Goal: Task Accomplishment & Management: Use online tool/utility

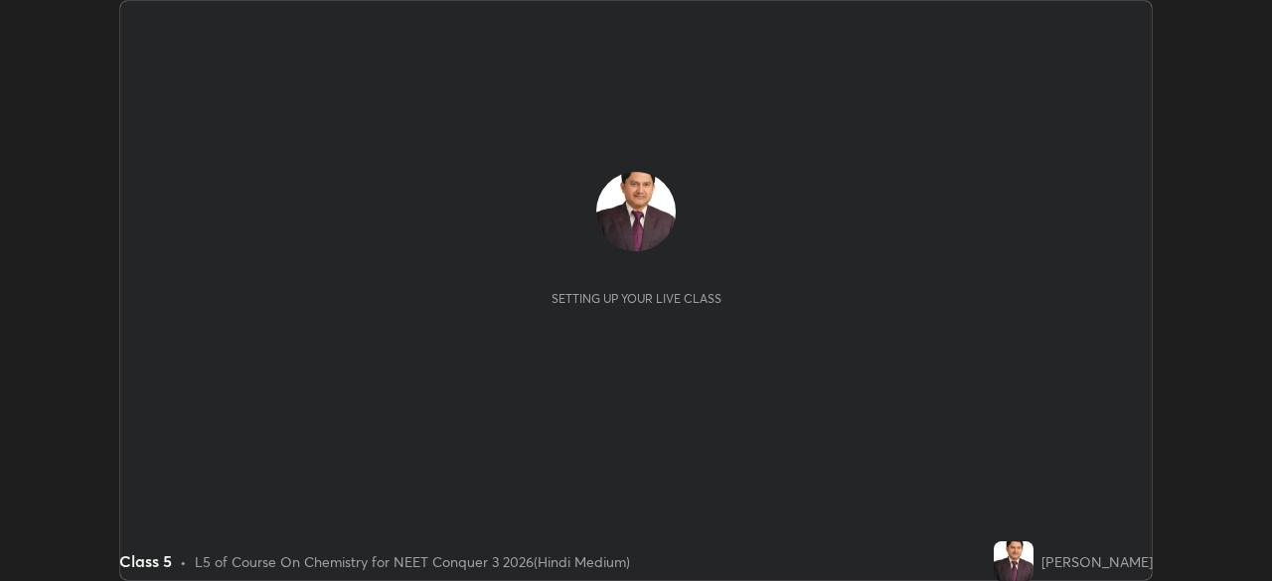
scroll to position [581, 1272]
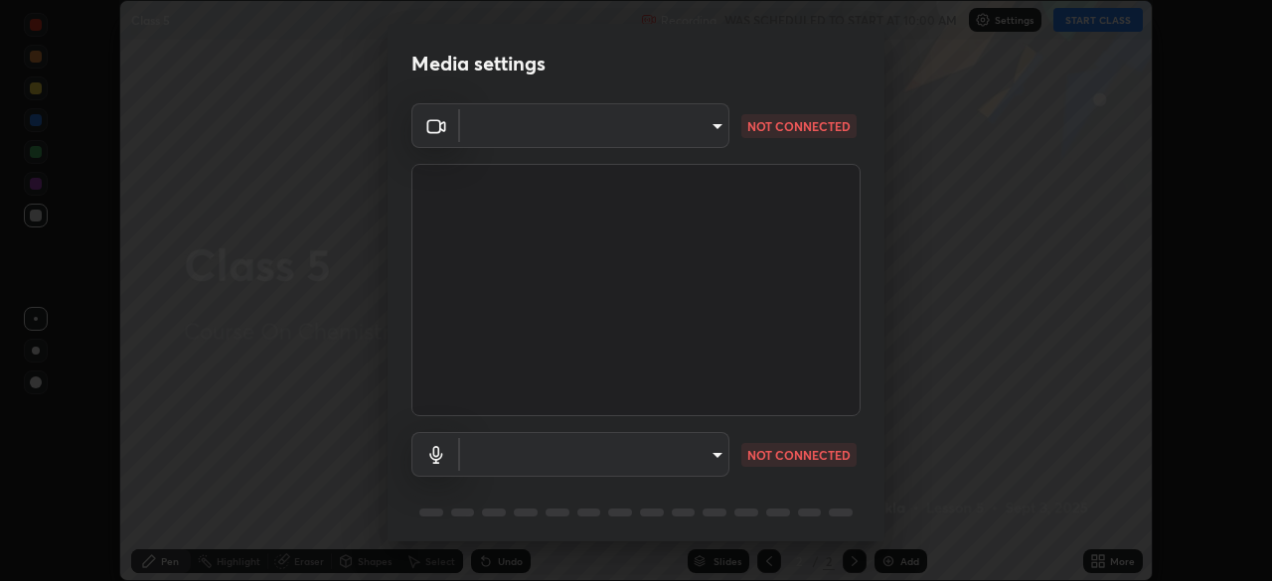
type input "fc38be1871f717ddc8e1b512eadbf63495b763d4820be899b5c927fedf8d93a0"
type input "default"
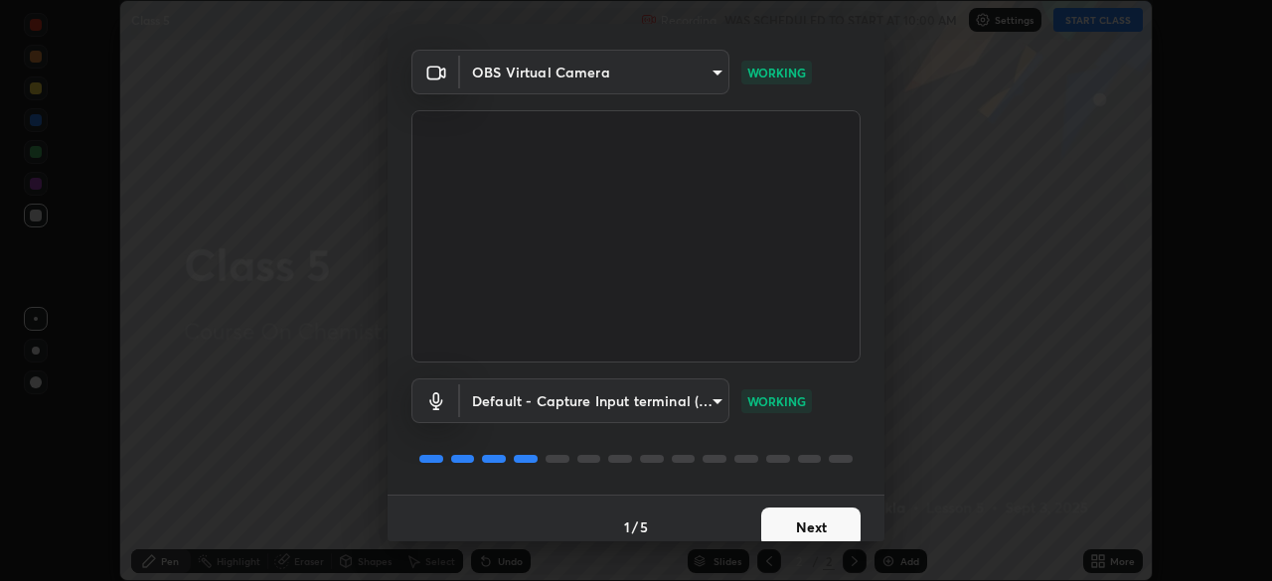
scroll to position [71, 0]
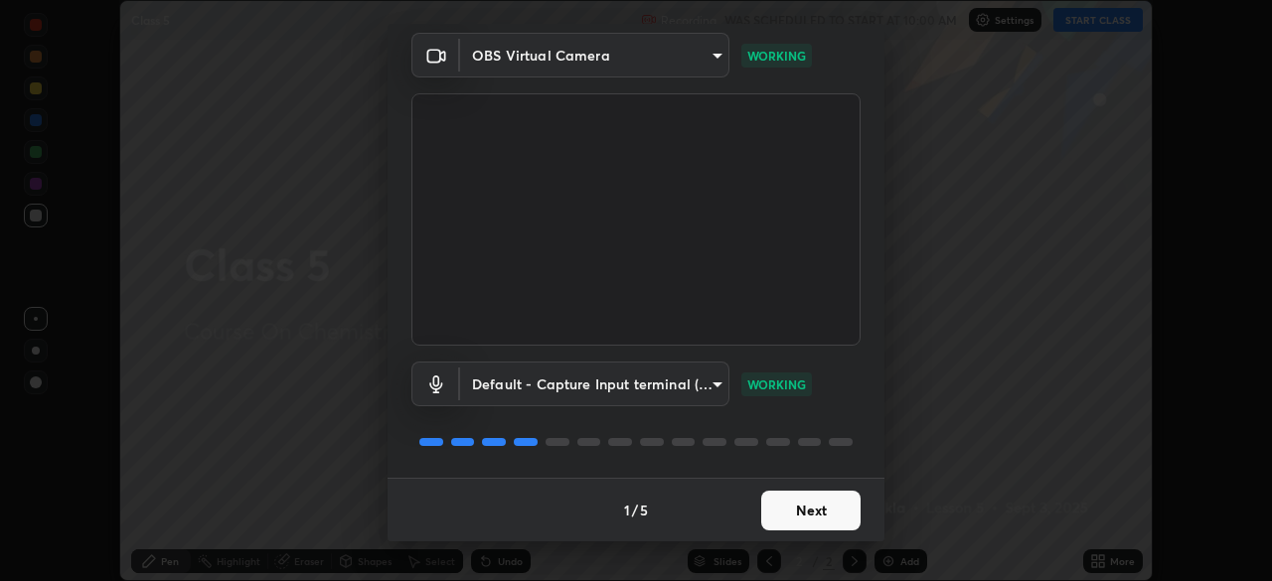
click at [811, 511] on button "Next" at bounding box center [810, 511] width 99 height 40
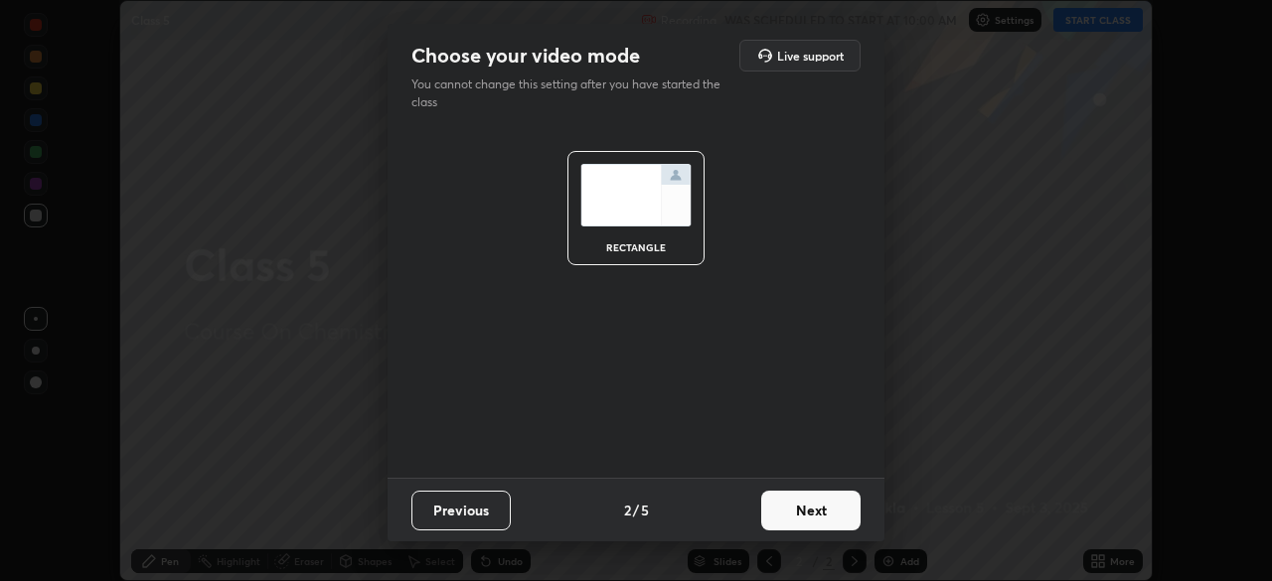
scroll to position [0, 0]
click at [812, 514] on button "Next" at bounding box center [810, 511] width 99 height 40
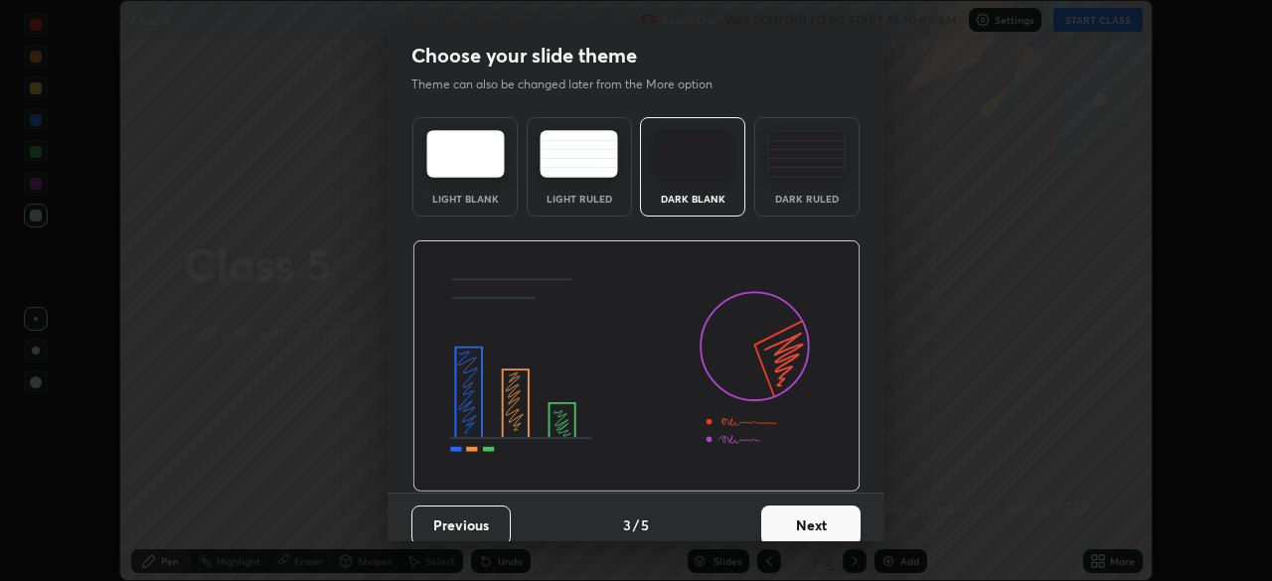
click at [807, 528] on button "Next" at bounding box center [810, 526] width 99 height 40
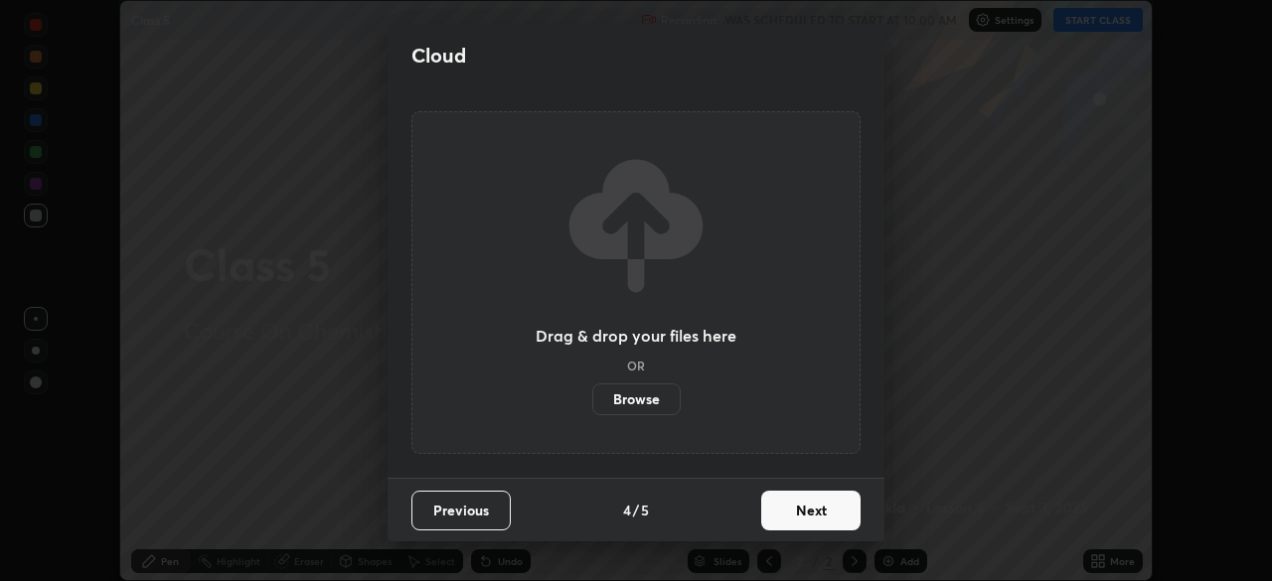
click at [811, 508] on button "Next" at bounding box center [810, 511] width 99 height 40
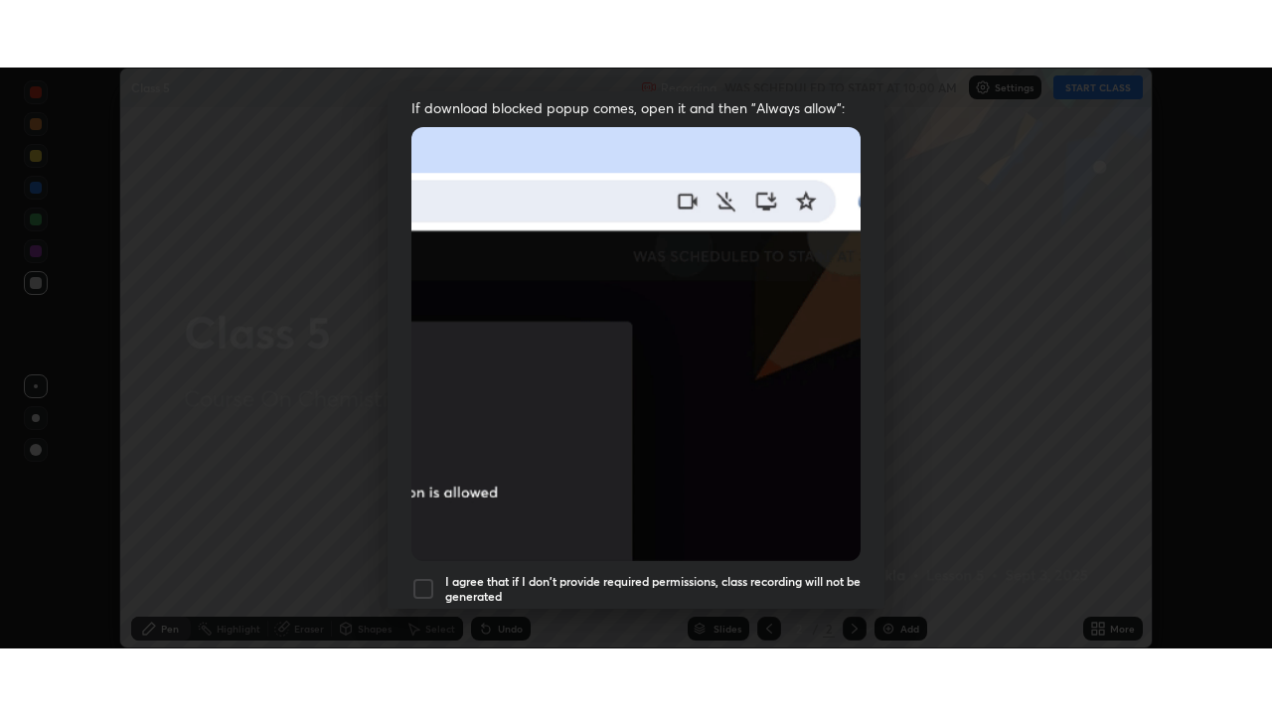
scroll to position [476, 0]
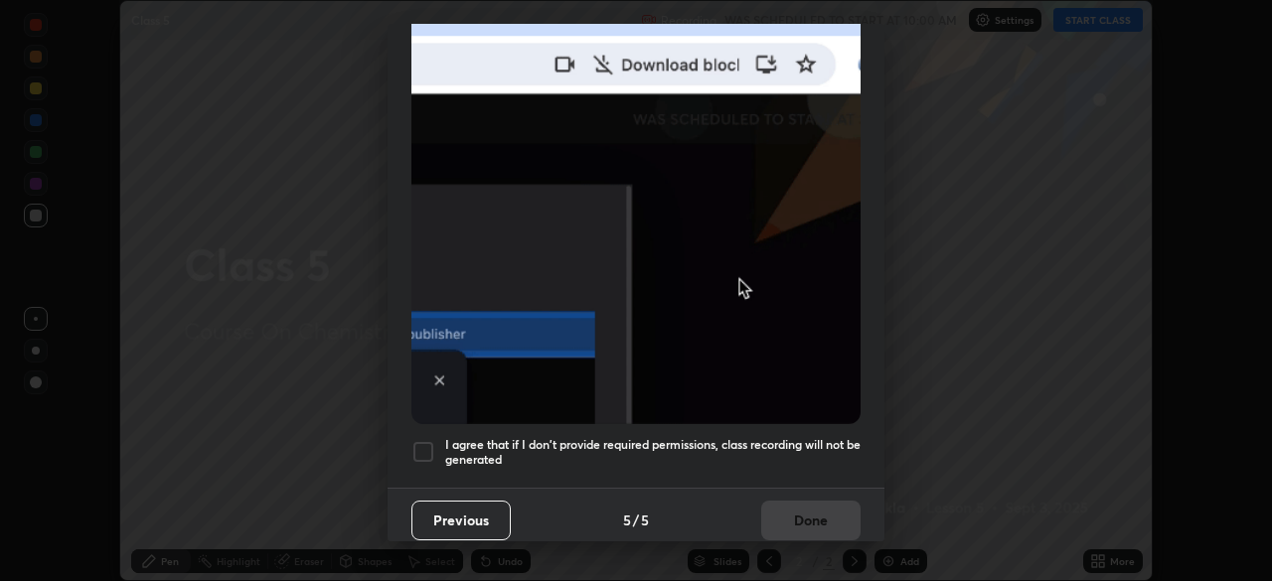
click at [426, 442] on div at bounding box center [423, 452] width 24 height 24
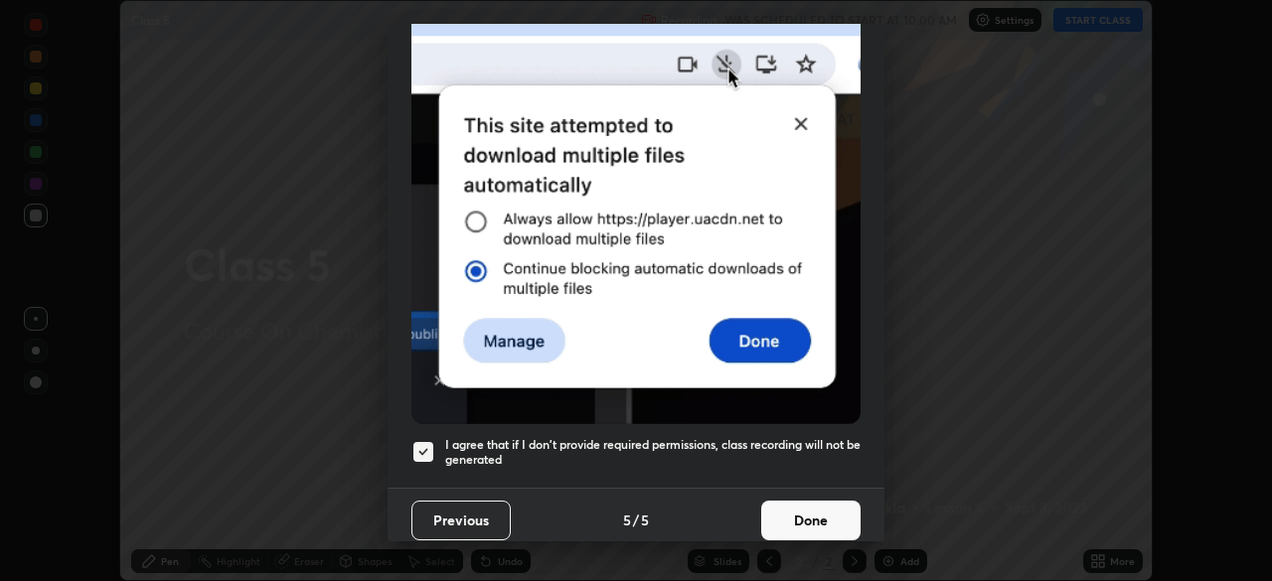
click at [797, 507] on button "Done" at bounding box center [810, 521] width 99 height 40
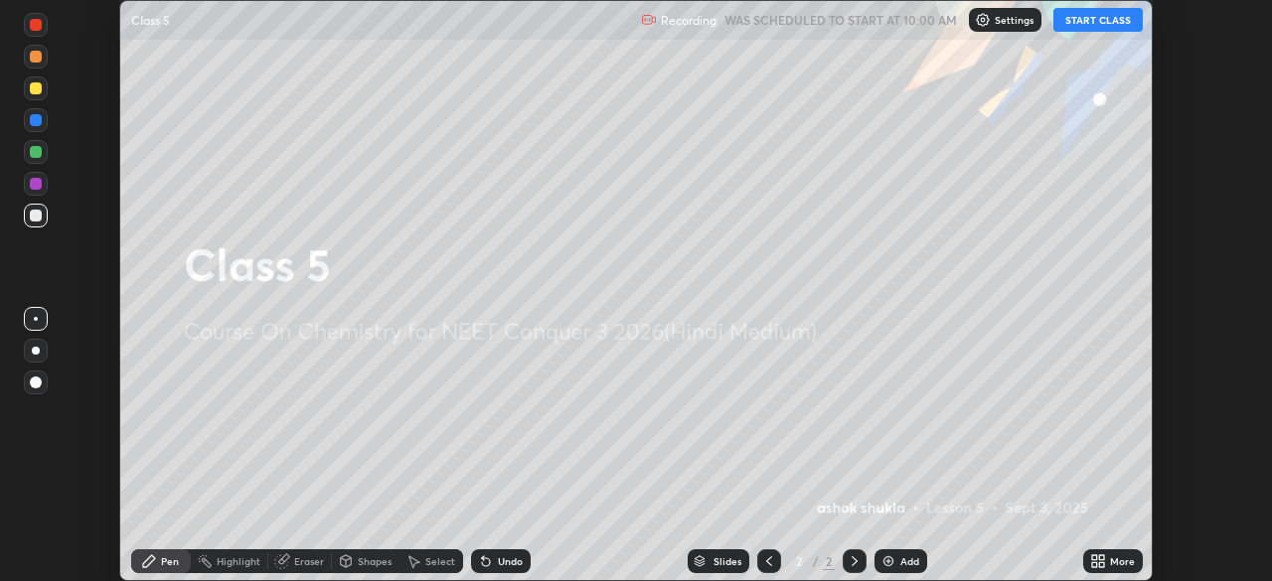
click at [1096, 554] on icon at bounding box center [1098, 561] width 16 height 16
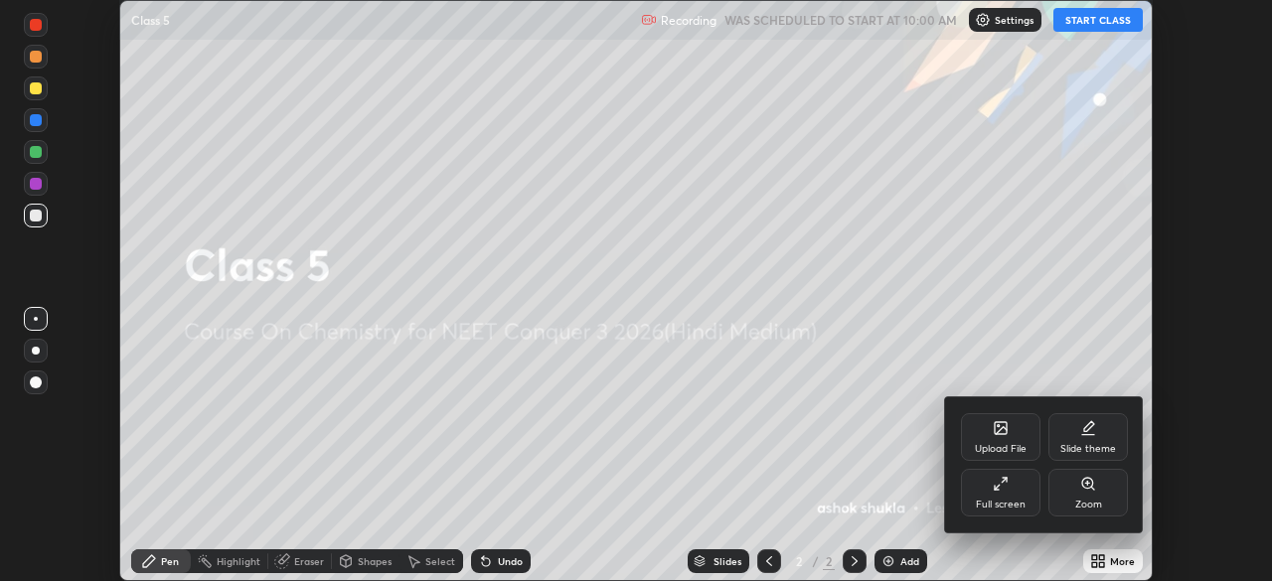
click at [1000, 491] on icon at bounding box center [1000, 484] width 16 height 16
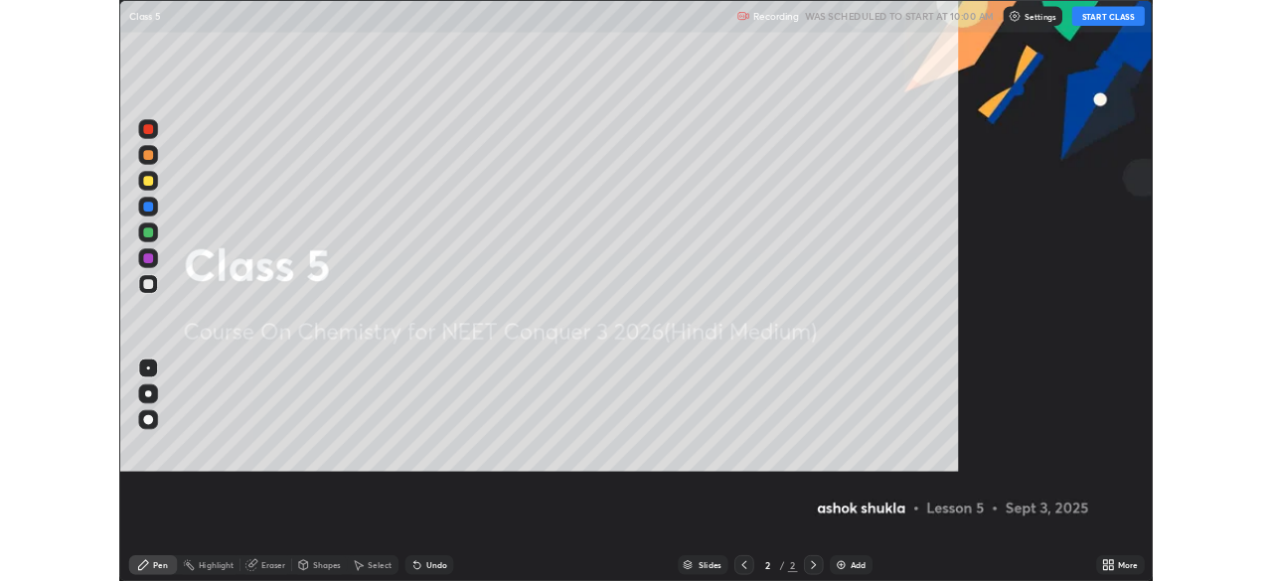
scroll to position [715, 1272]
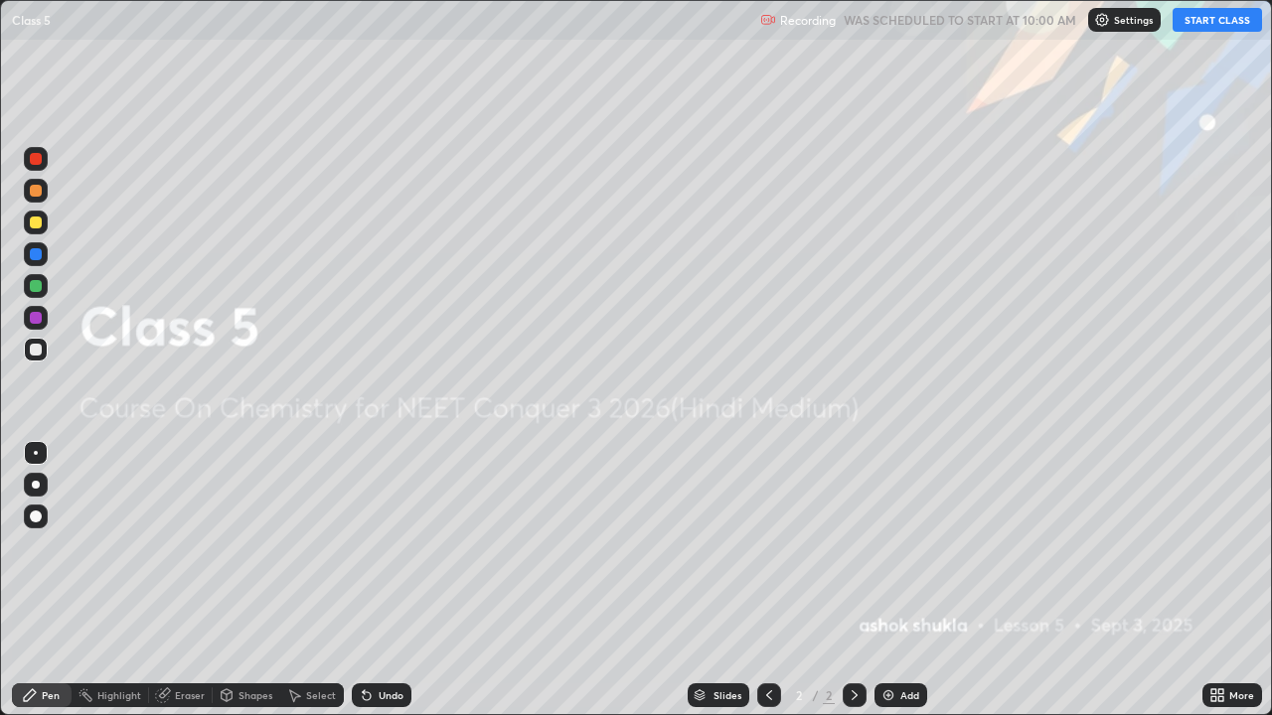
click at [1188, 23] on button "START CLASS" at bounding box center [1216, 20] width 89 height 24
click at [888, 580] on img at bounding box center [888, 695] width 16 height 16
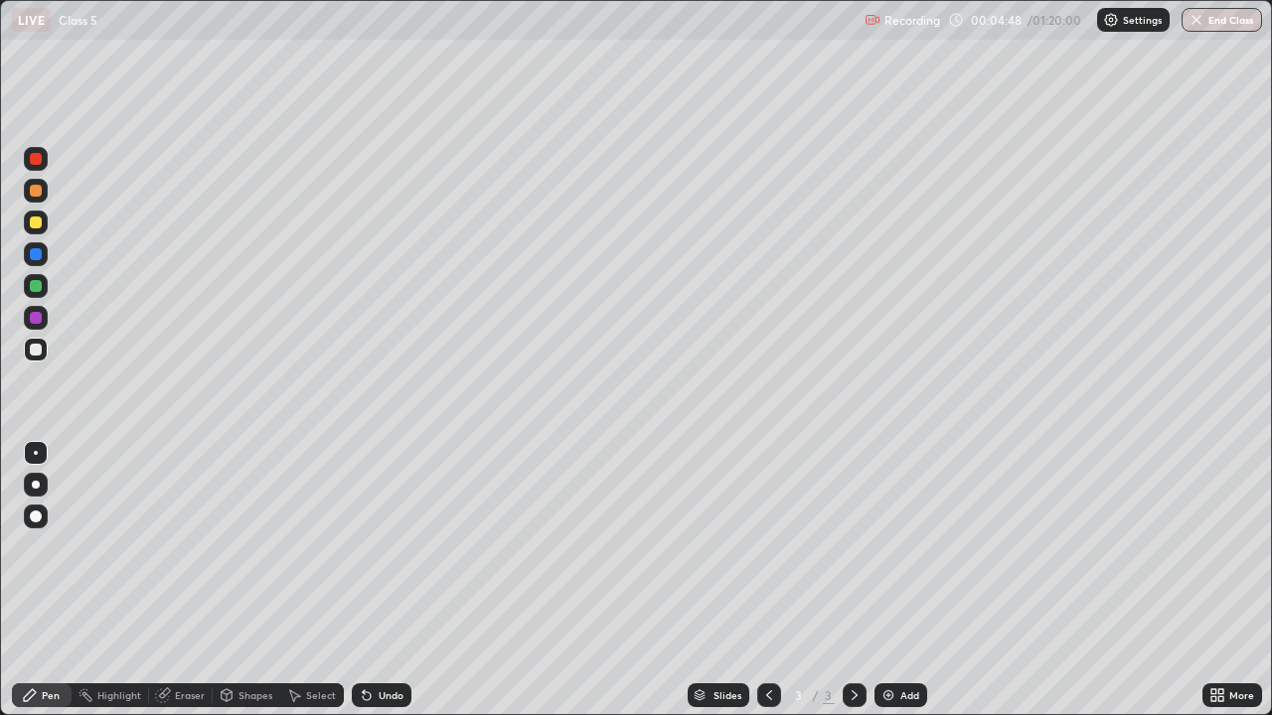
click at [186, 580] on div "Eraser" at bounding box center [181, 695] width 64 height 24
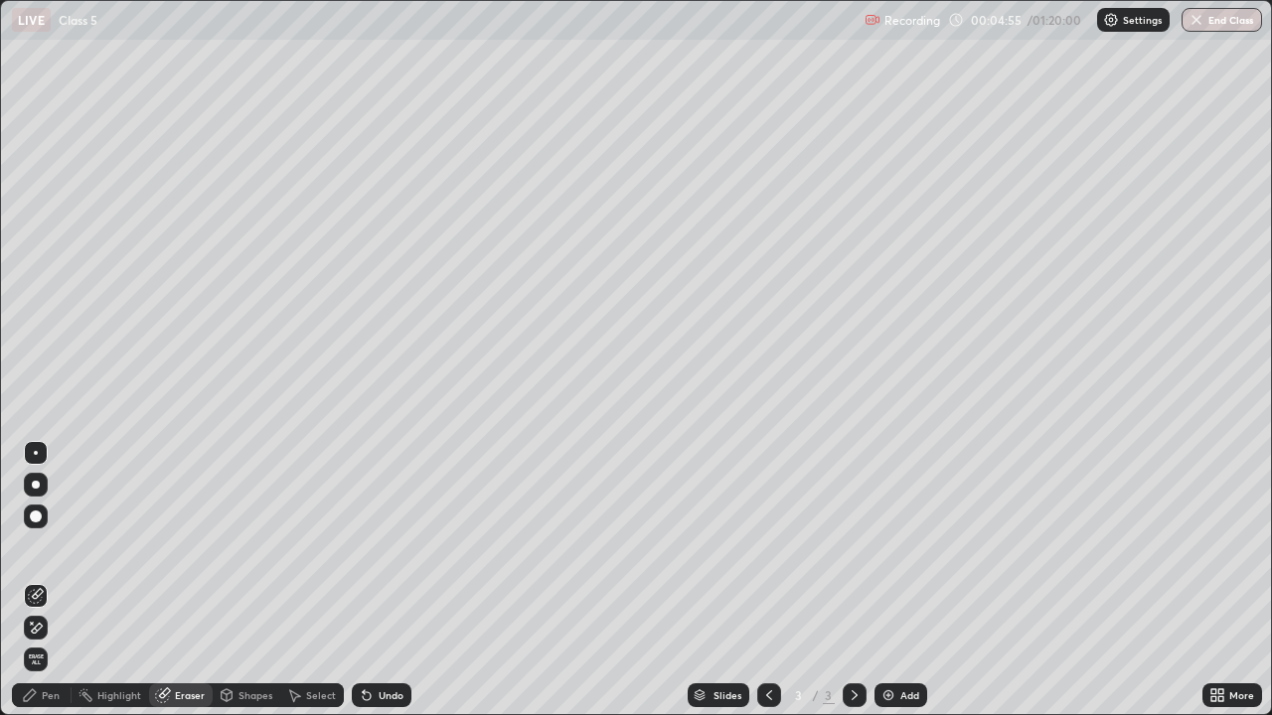
click at [53, 580] on div "Pen" at bounding box center [51, 695] width 18 height 10
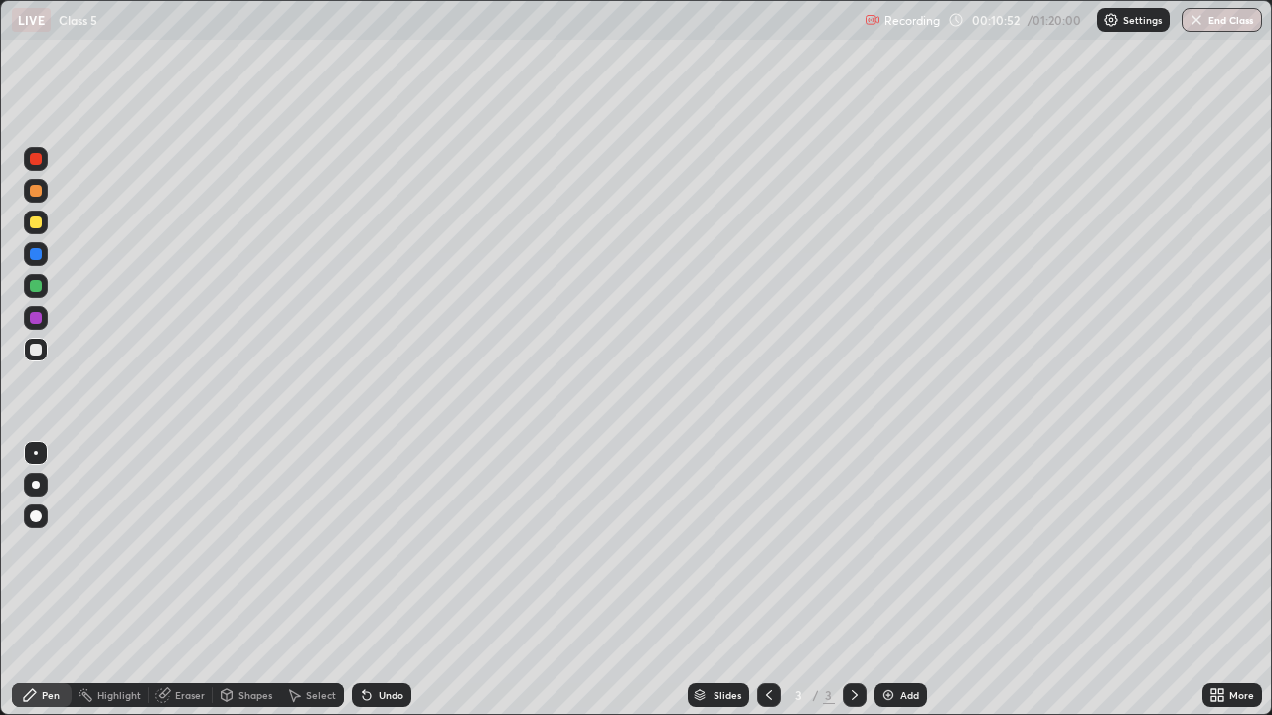
click at [886, 580] on img at bounding box center [888, 695] width 16 height 16
click at [35, 157] on div at bounding box center [36, 159] width 12 height 12
click at [175, 580] on div "Eraser" at bounding box center [190, 695] width 30 height 10
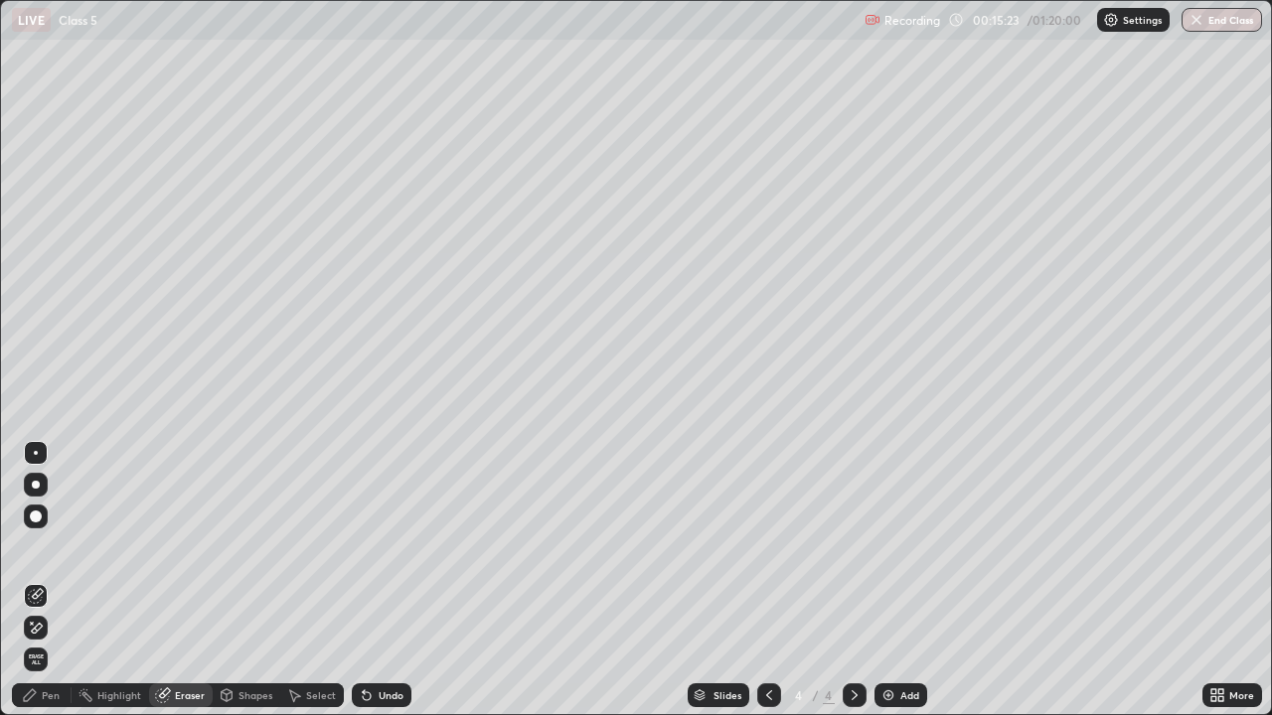
click at [50, 580] on div "Pen" at bounding box center [51, 695] width 18 height 10
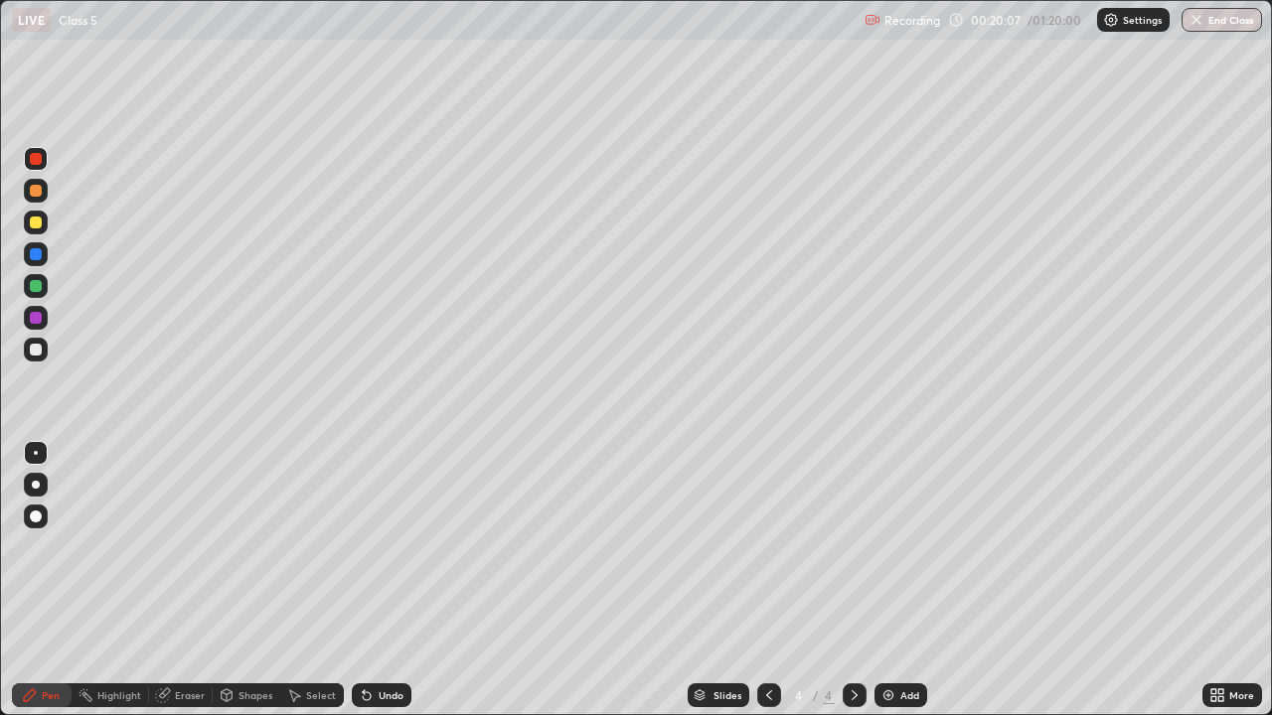
click at [883, 580] on img at bounding box center [888, 695] width 16 height 16
click at [886, 580] on img at bounding box center [888, 695] width 16 height 16
click at [34, 225] on div at bounding box center [36, 223] width 12 height 12
click at [883, 580] on img at bounding box center [888, 695] width 16 height 16
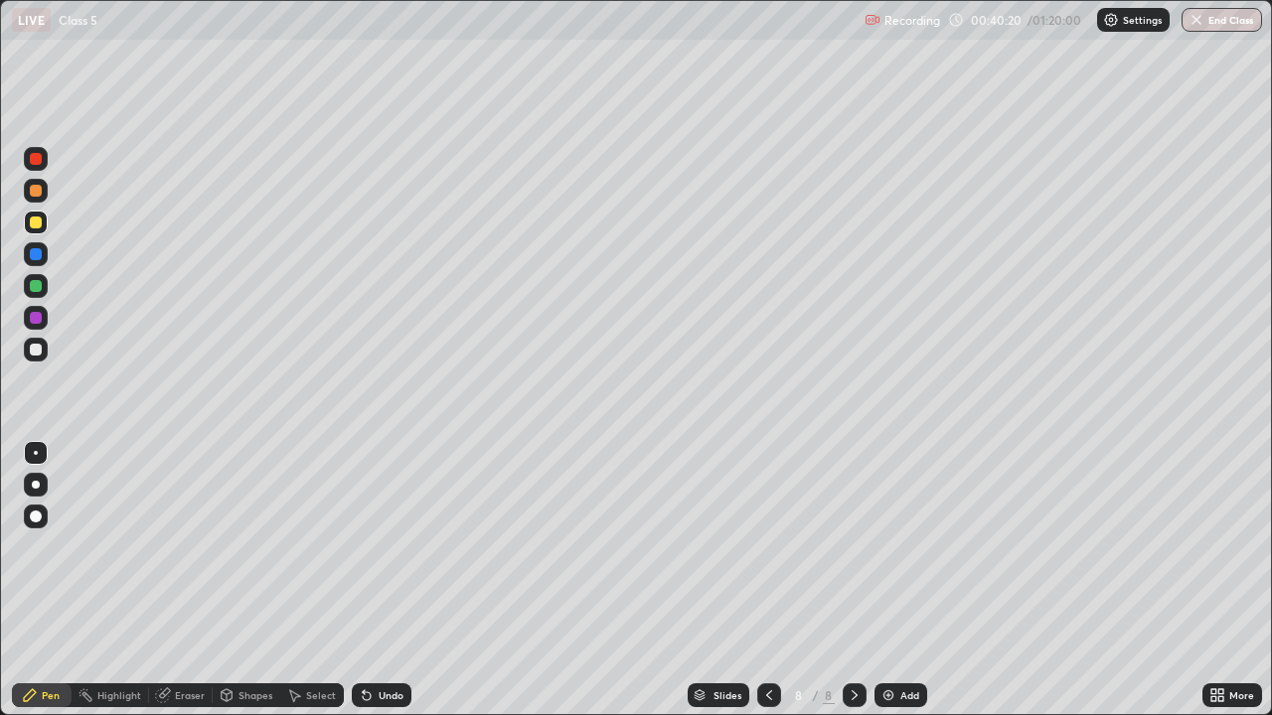
click at [179, 580] on div "Eraser" at bounding box center [190, 695] width 30 height 10
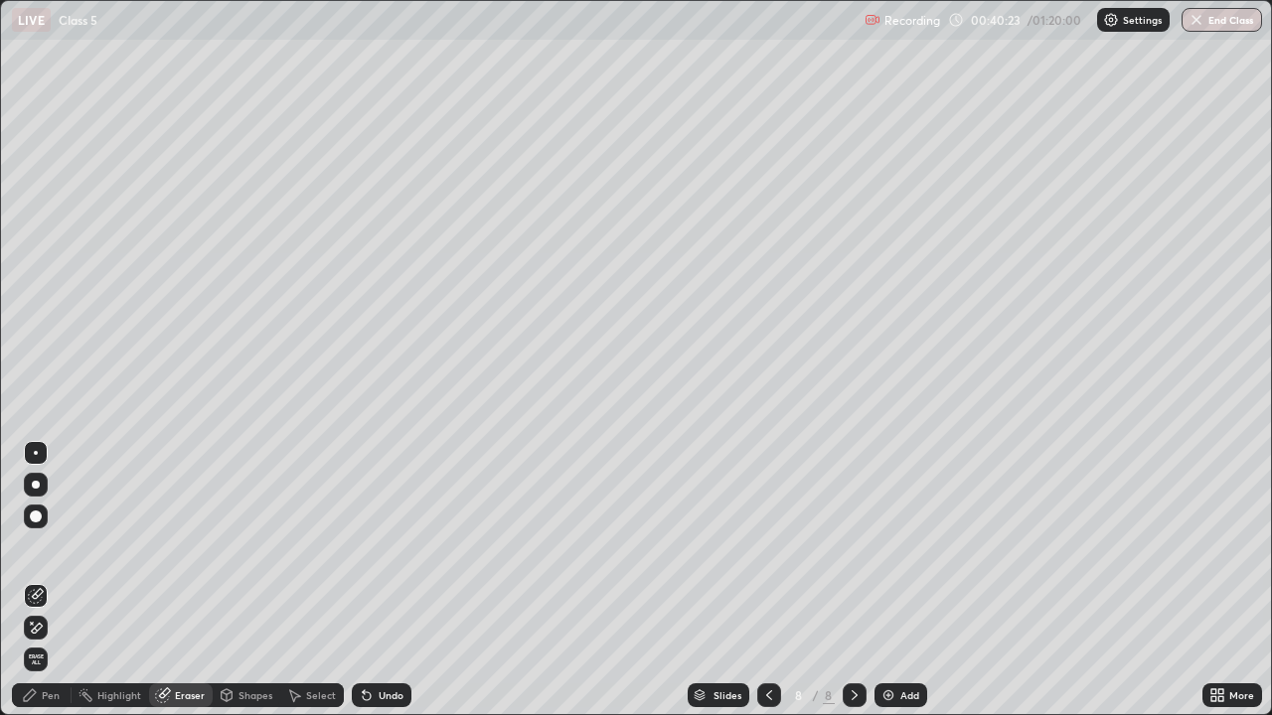
click at [50, 580] on div "Pen" at bounding box center [51, 695] width 18 height 10
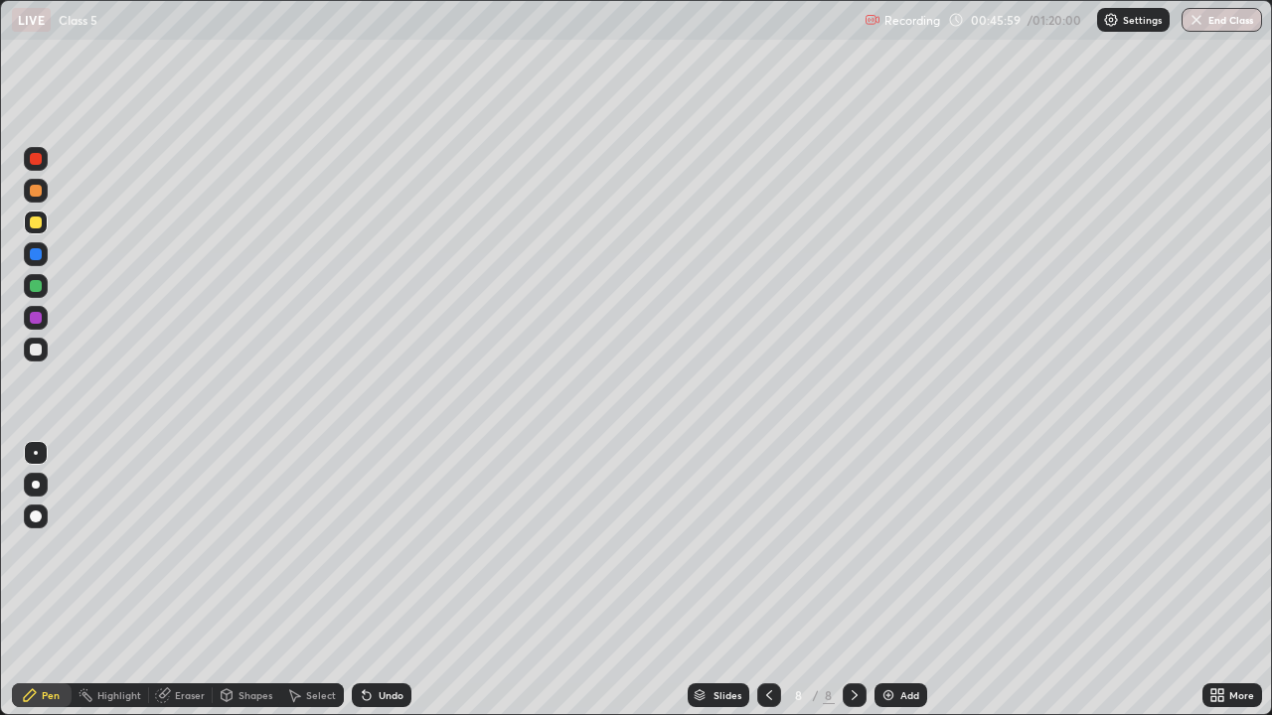
click at [882, 580] on img at bounding box center [888, 695] width 16 height 16
click at [881, 580] on img at bounding box center [888, 695] width 16 height 16
click at [882, 580] on img at bounding box center [888, 695] width 16 height 16
click at [885, 580] on img at bounding box center [888, 695] width 16 height 16
click at [884, 580] on img at bounding box center [888, 695] width 16 height 16
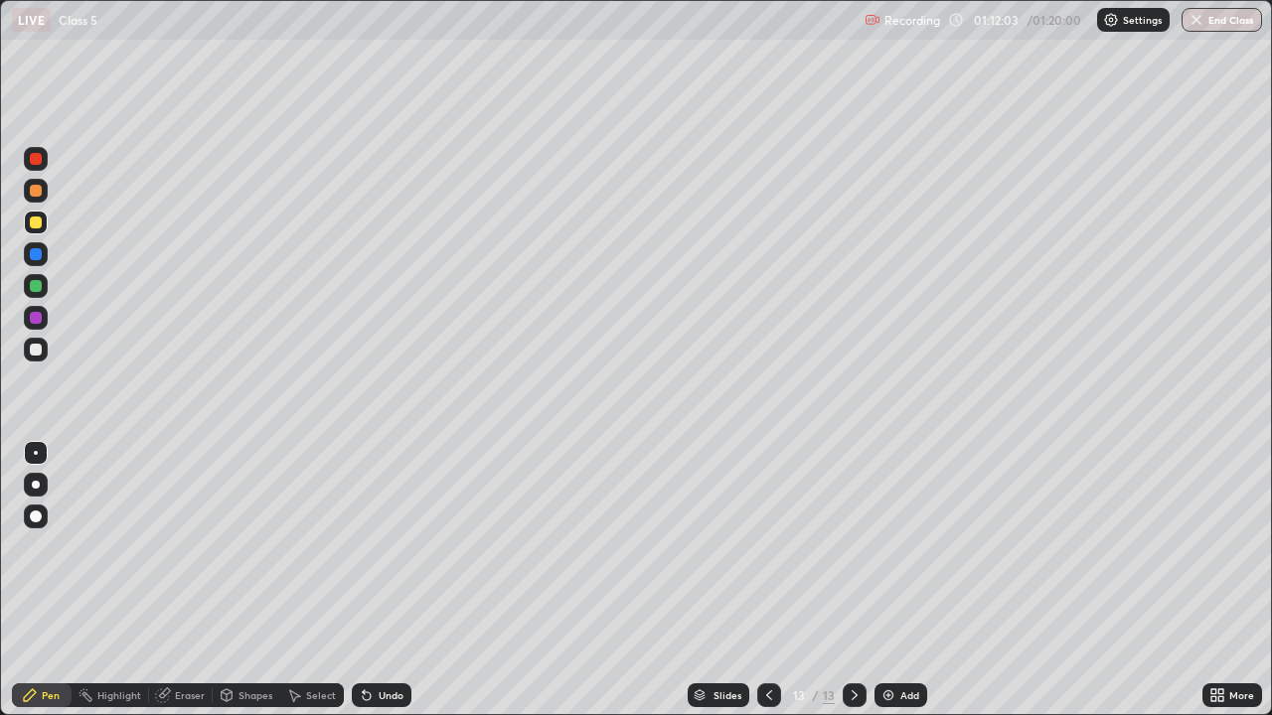
click at [39, 289] on div at bounding box center [36, 286] width 12 height 12
click at [769, 580] on icon at bounding box center [769, 695] width 16 height 16
click at [851, 580] on icon at bounding box center [854, 695] width 6 height 10
click at [1196, 25] on img "button" at bounding box center [1196, 20] width 16 height 16
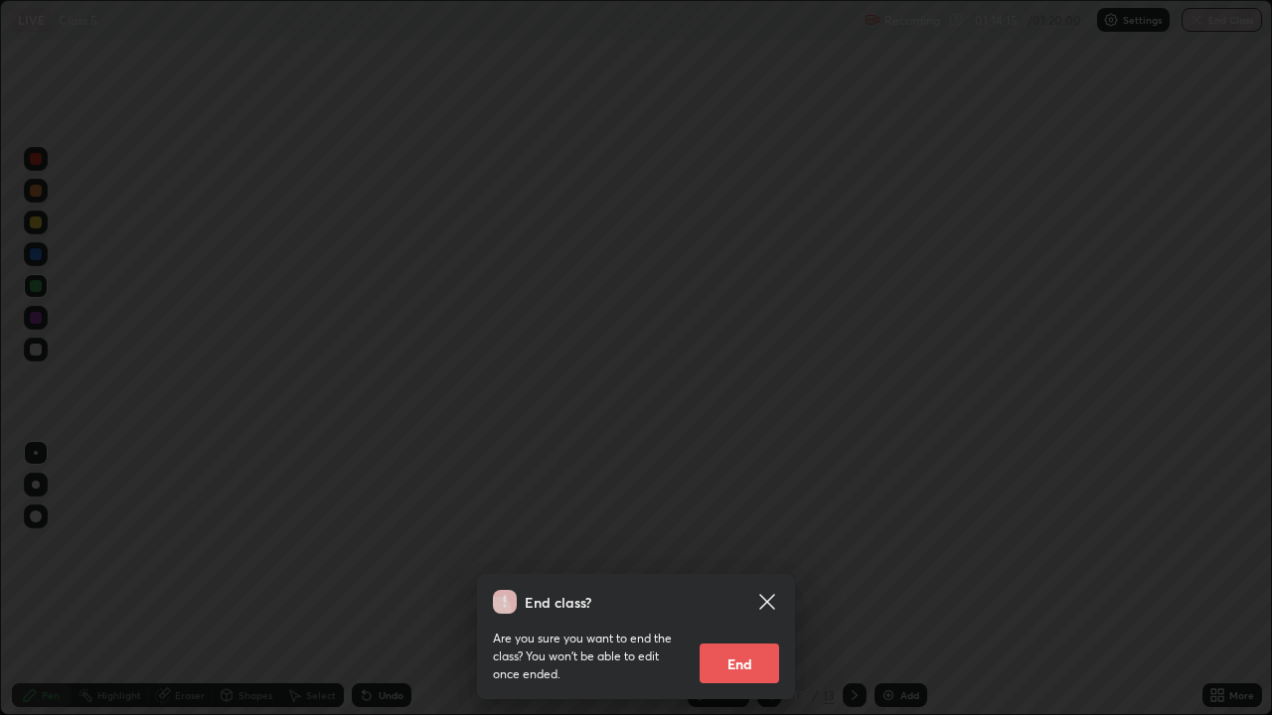
click at [743, 580] on button "End" at bounding box center [738, 664] width 79 height 40
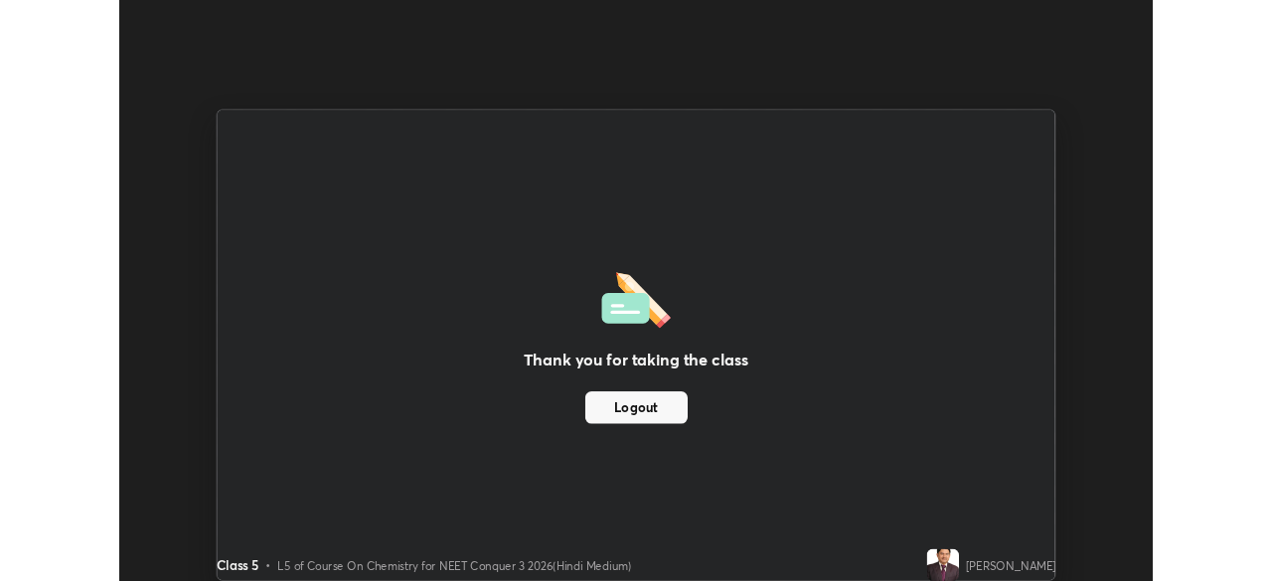
scroll to position [98757, 98066]
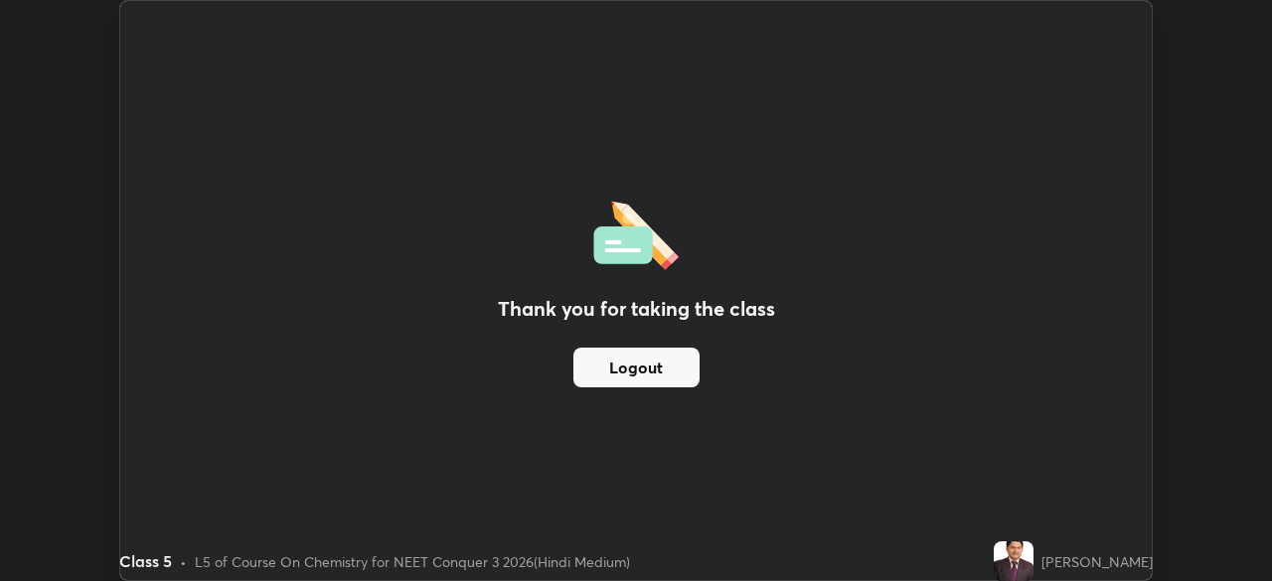
click at [648, 382] on button "Logout" at bounding box center [636, 368] width 126 height 40
